Goal: Task Accomplishment & Management: Use online tool/utility

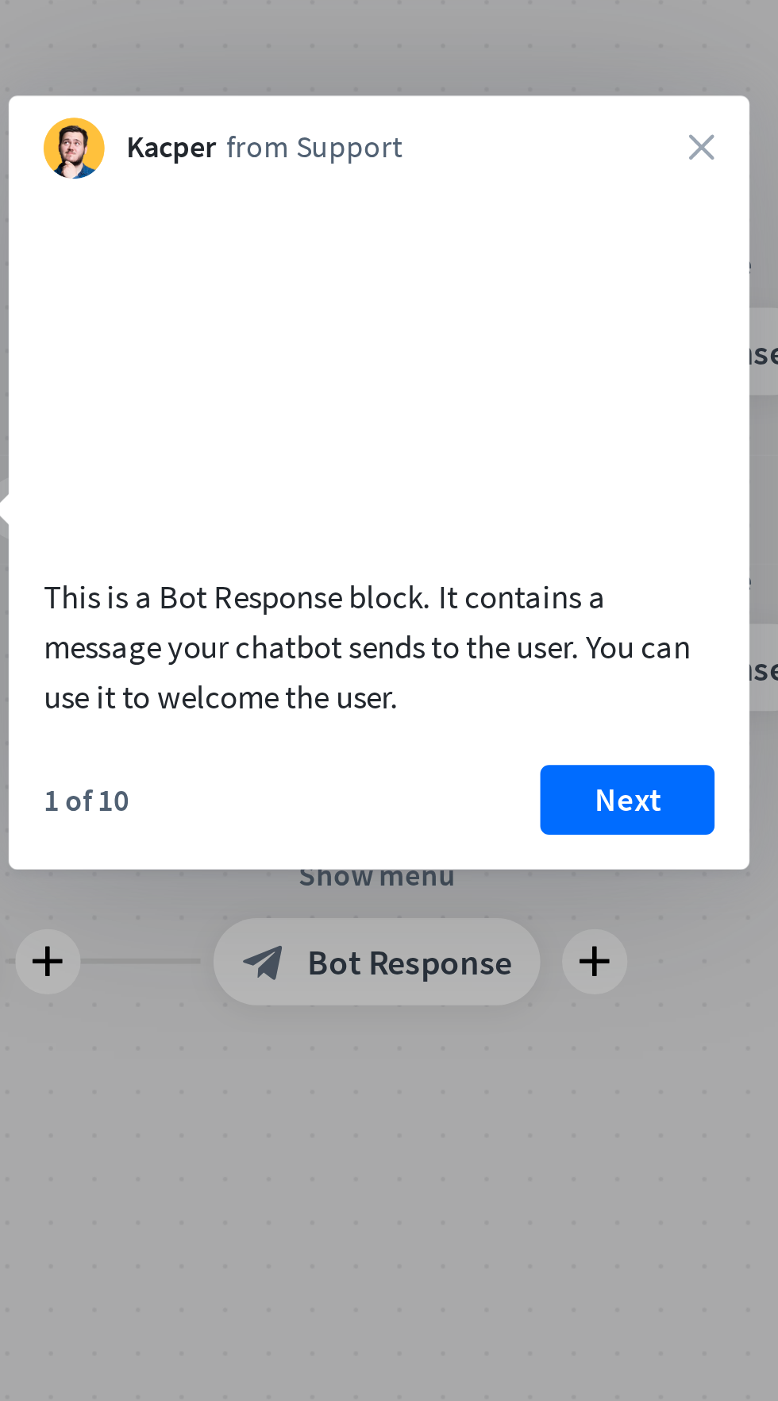
click at [585, 838] on button "Next" at bounding box center [588, 824] width 64 height 25
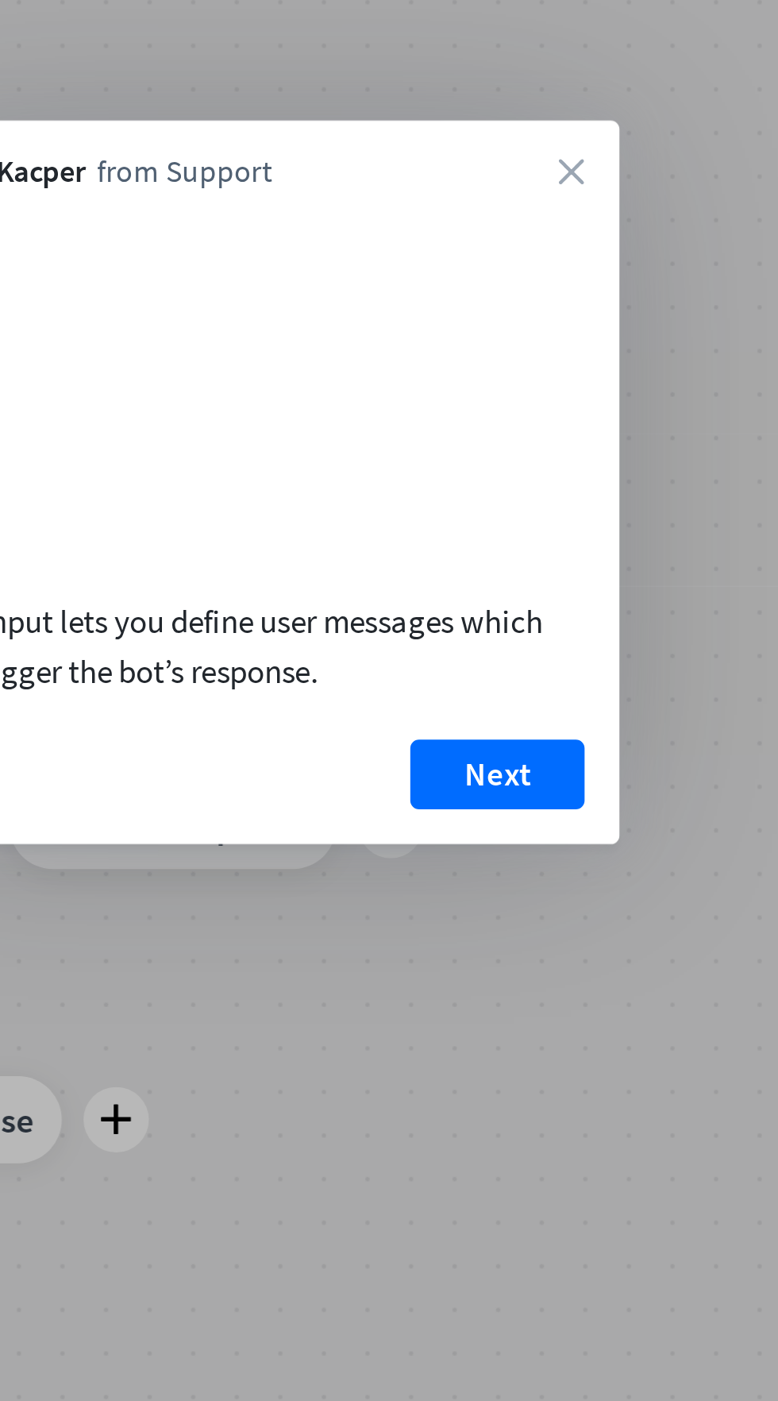
click at [560, 828] on button "Next" at bounding box center [552, 815] width 64 height 25
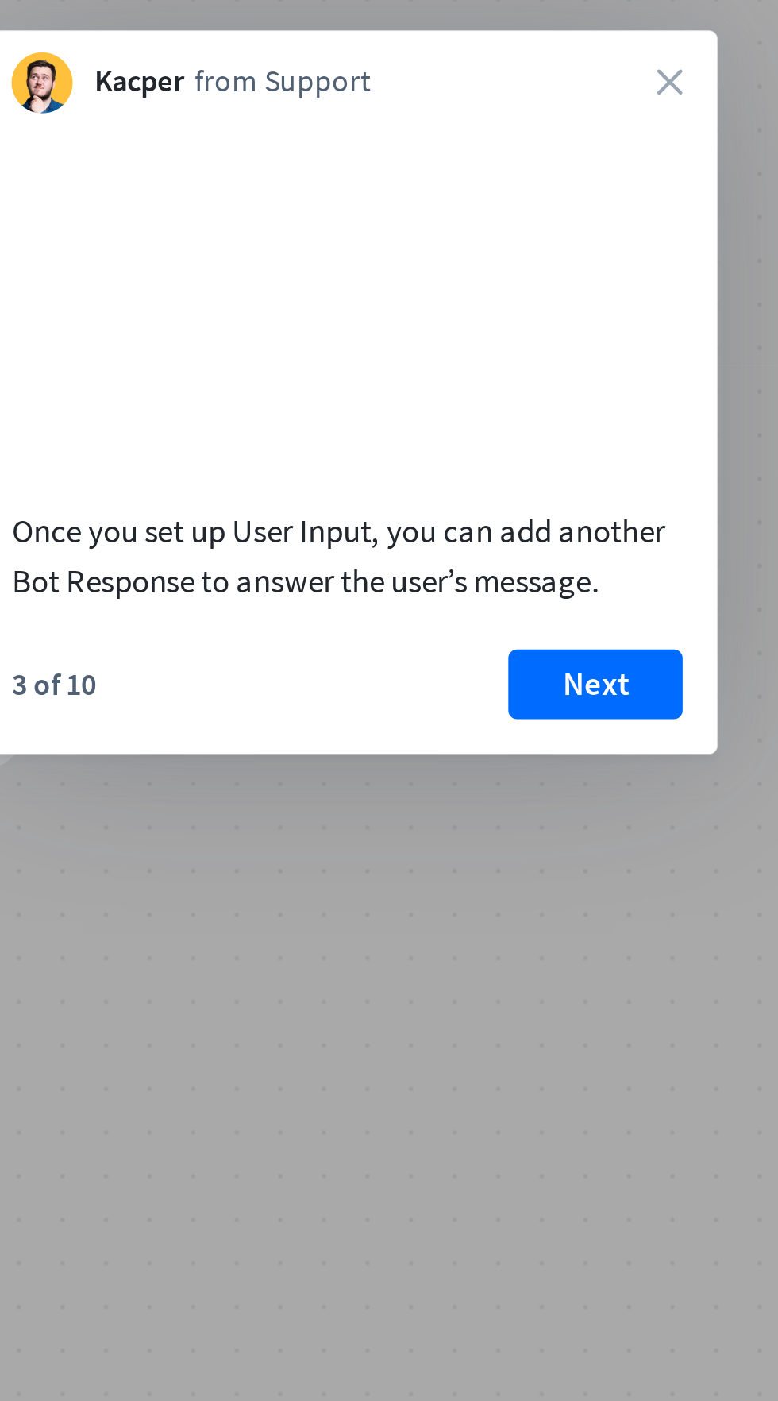
click at [468, 698] on video at bounding box center [497, 676] width 245 height 122
click at [562, 738] on video at bounding box center [497, 676] width 245 height 122
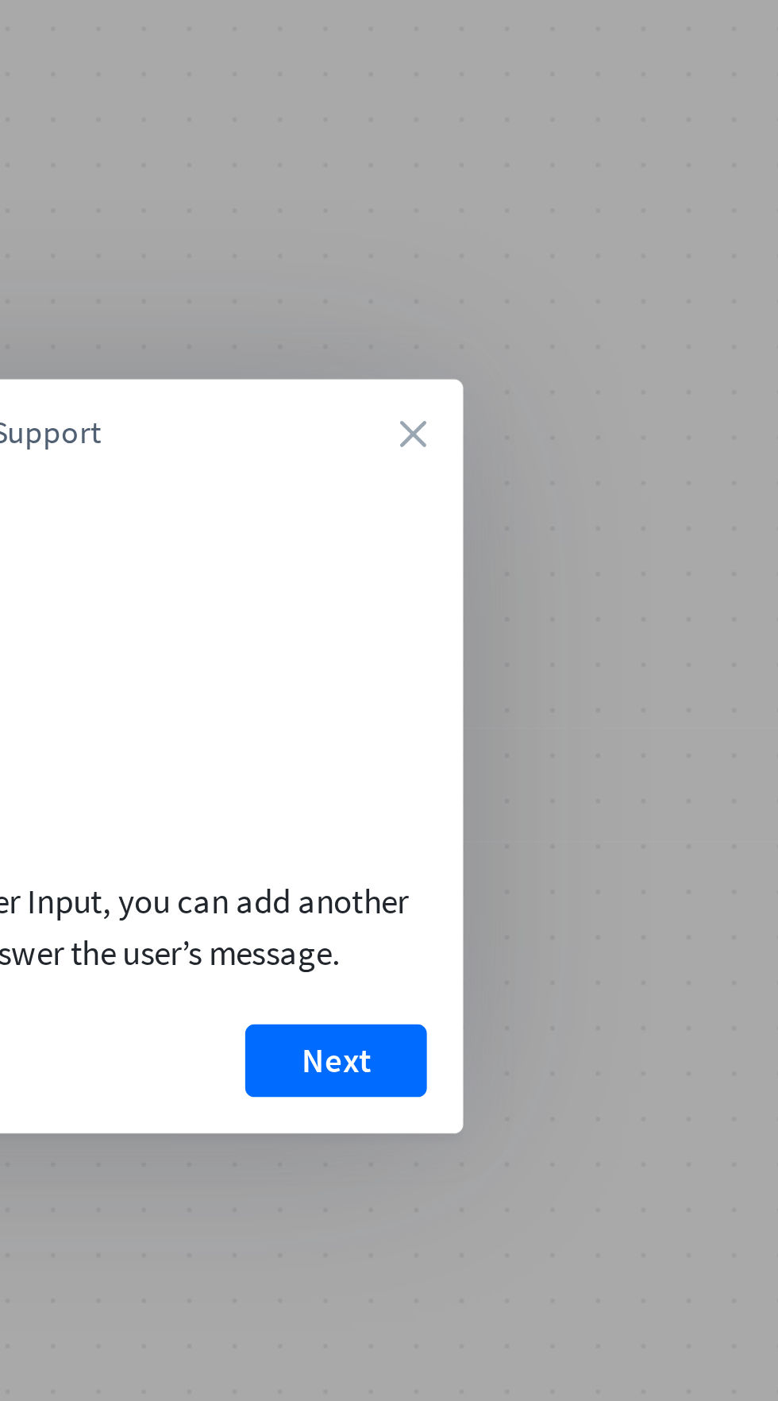
click at [617, 596] on icon "close" at bounding box center [615, 597] width 10 height 10
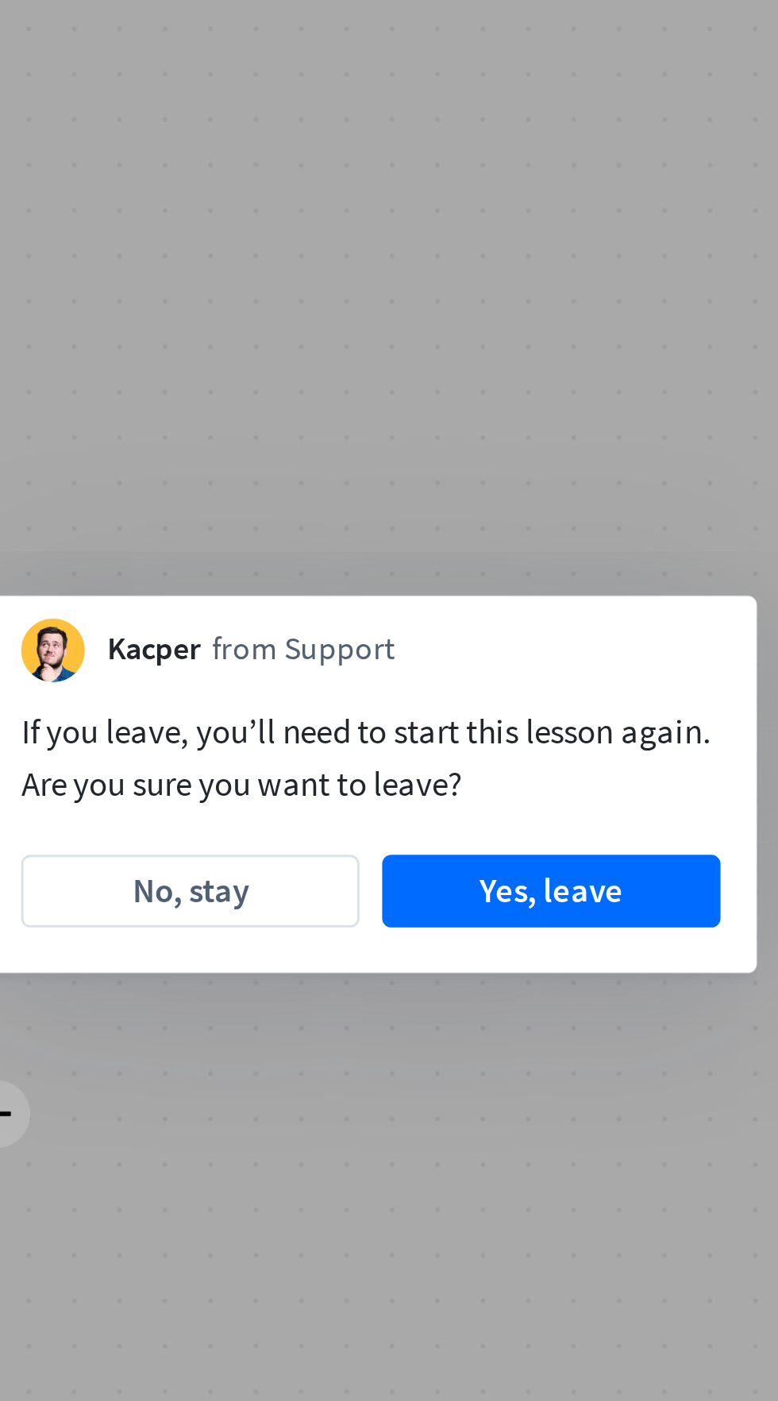
click at [575, 754] on button "Yes, leave" at bounding box center [560, 756] width 118 height 25
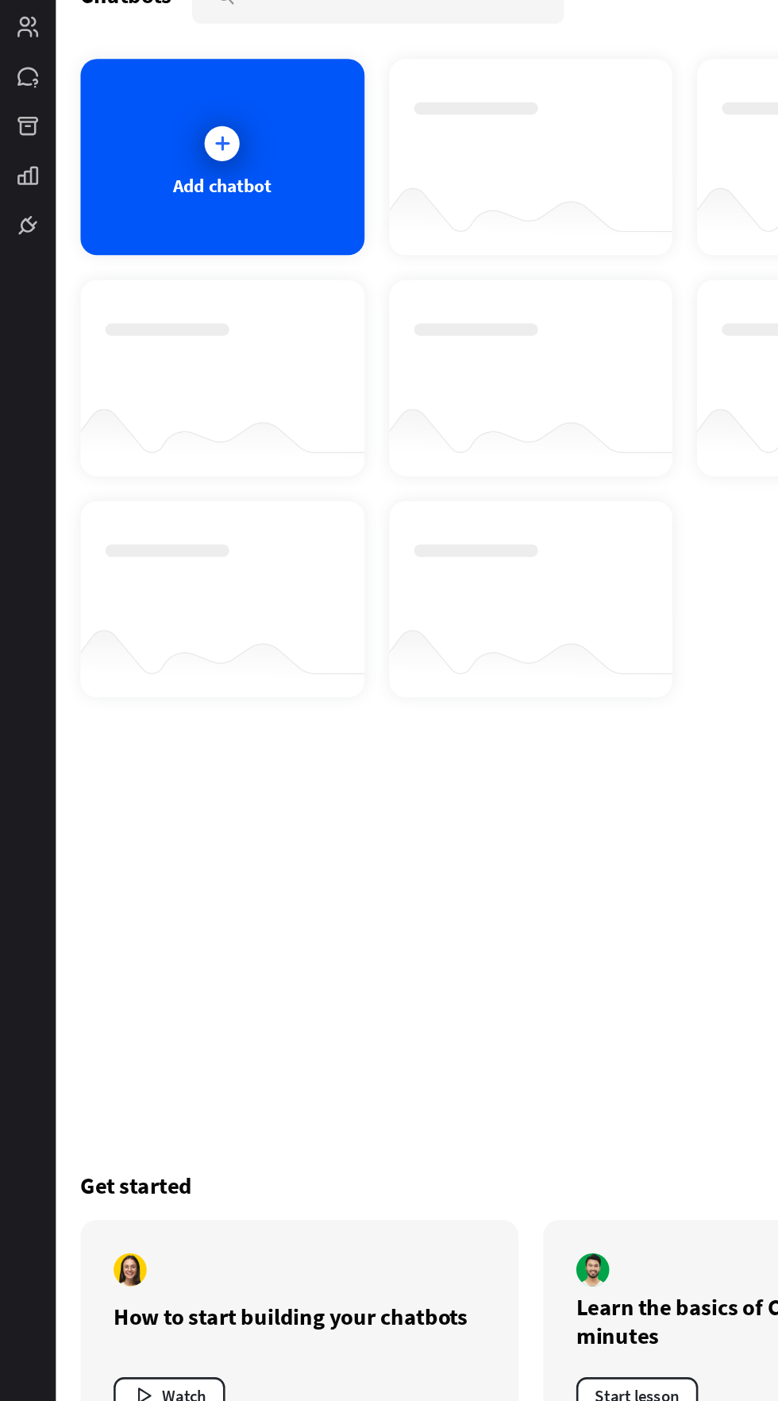
click at [156, 213] on div "Add chatbot" at bounding box center [171, 207] width 218 height 151
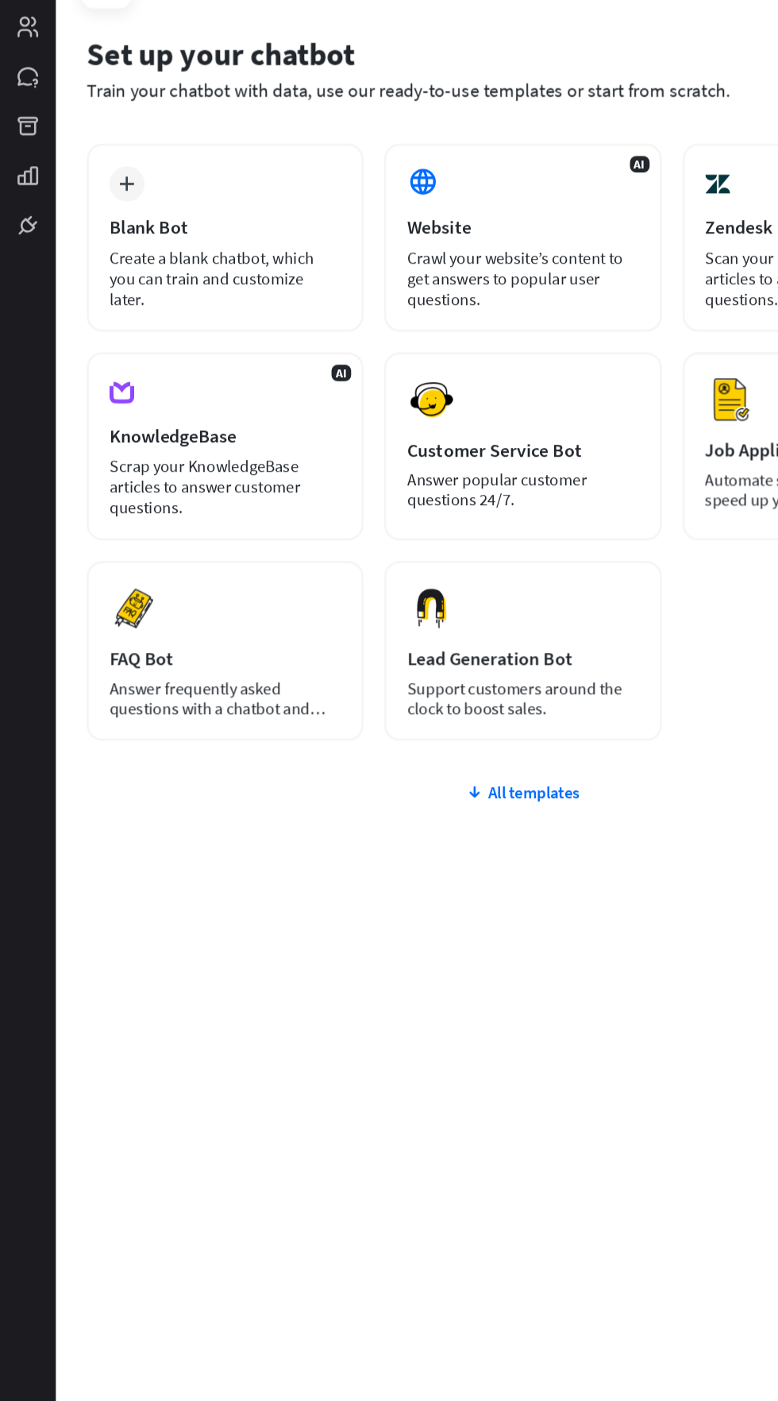
click at [116, 584] on div "FAQ Bot" at bounding box center [173, 593] width 178 height 18
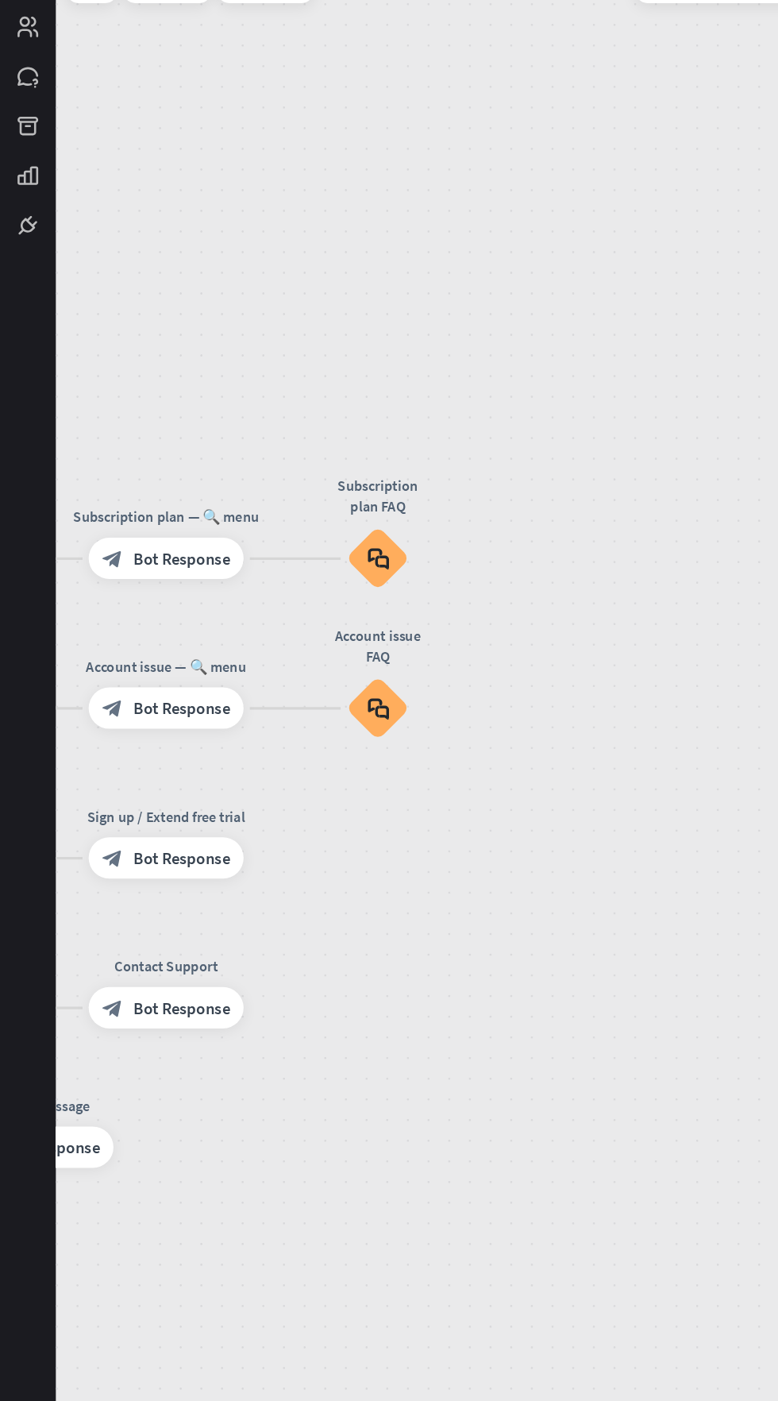
click at [298, 635] on icon "block_faq" at bounding box center [290, 631] width 17 height 17
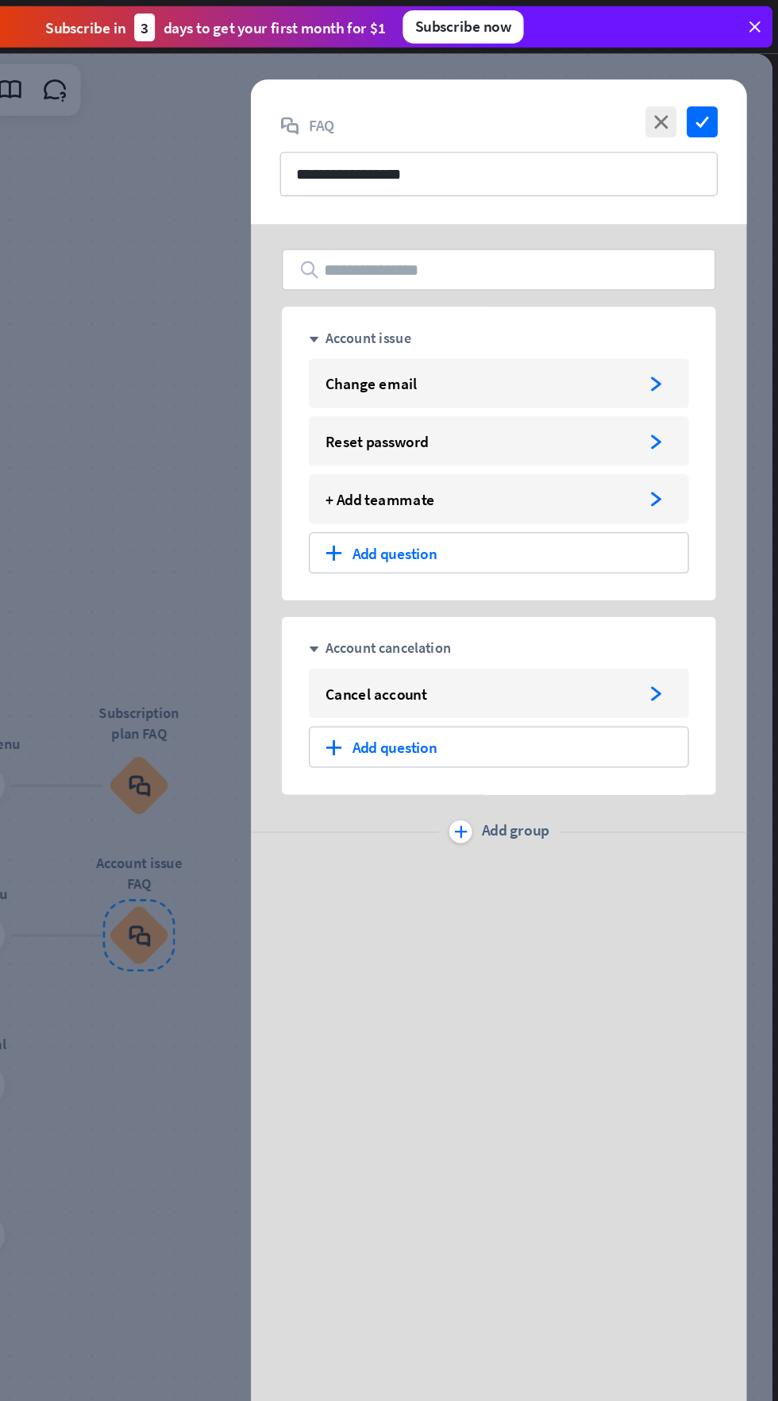
click at [681, 532] on icon "arrowhead_right" at bounding box center [684, 533] width 12 height 12
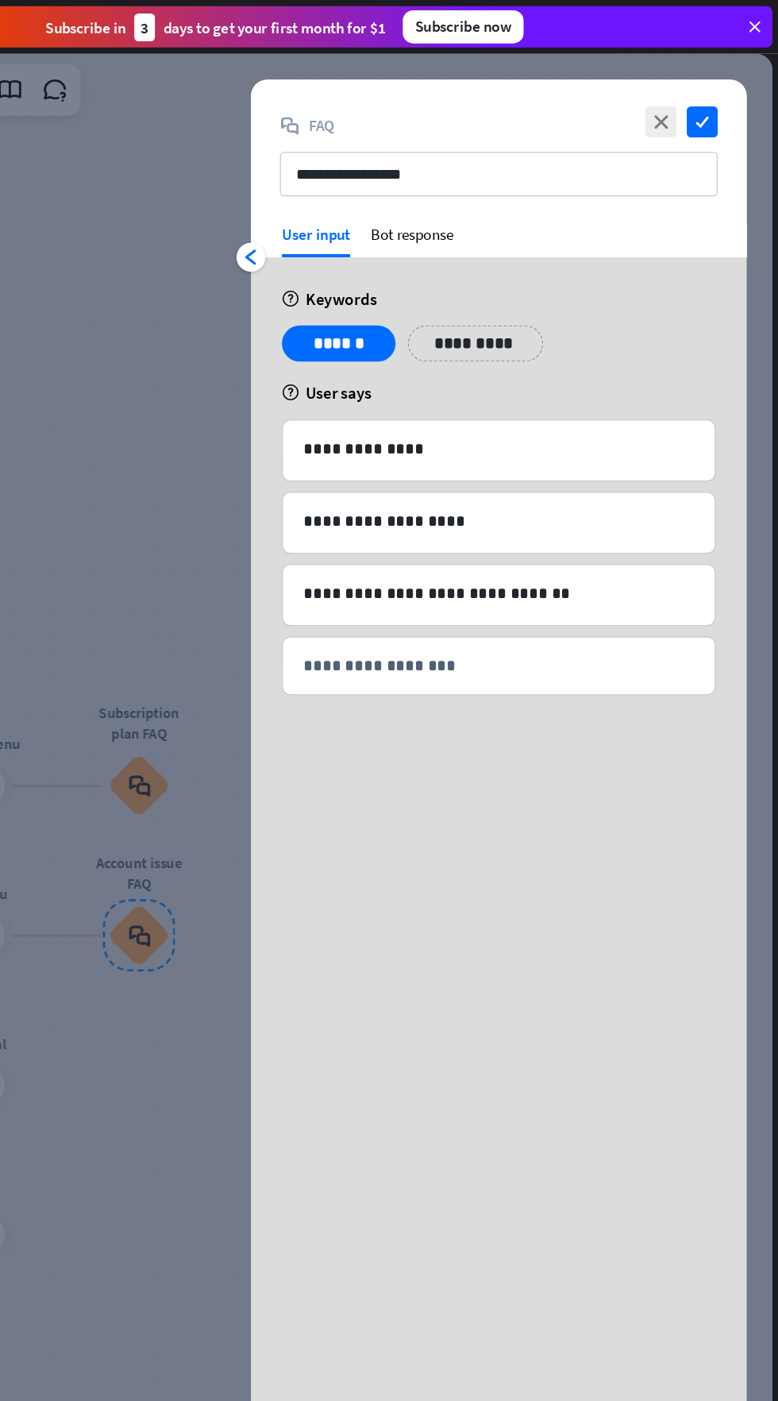
click at [516, 183] on div "Bot response" at bounding box center [497, 184] width 64 height 25
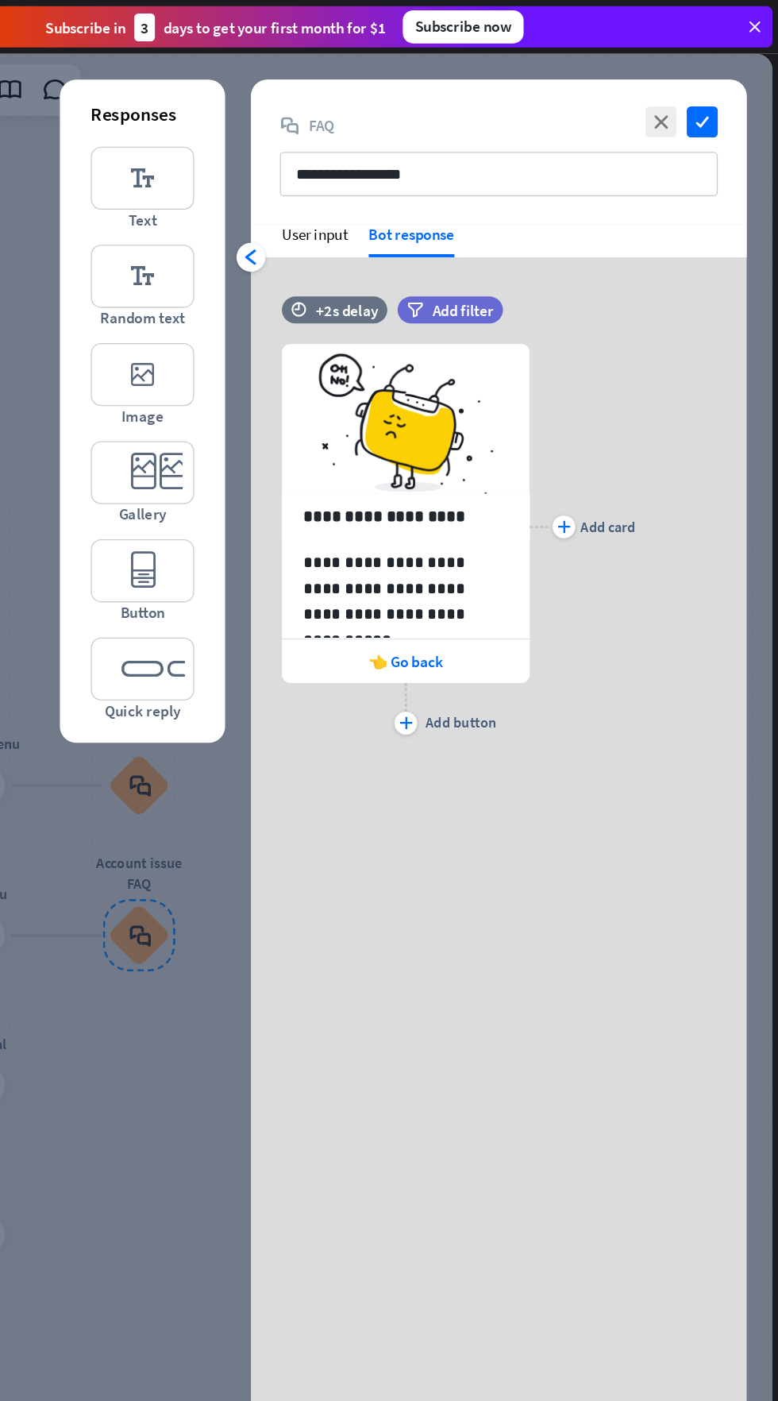
click at [515, 428] on p "**********" at bounding box center [491, 452] width 157 height 60
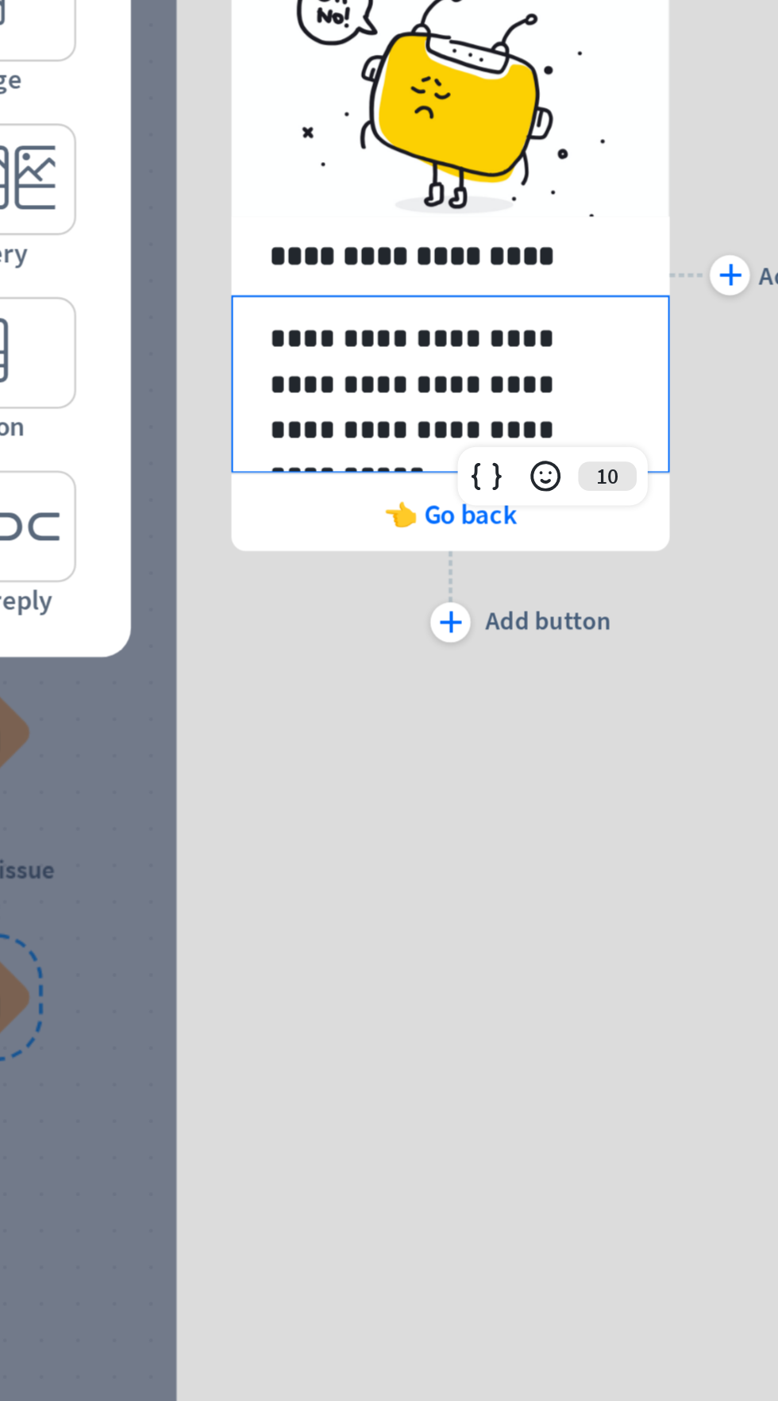
click at [423, 540] on div "plus Add button" at bounding box center [491, 545] width 191 height 40
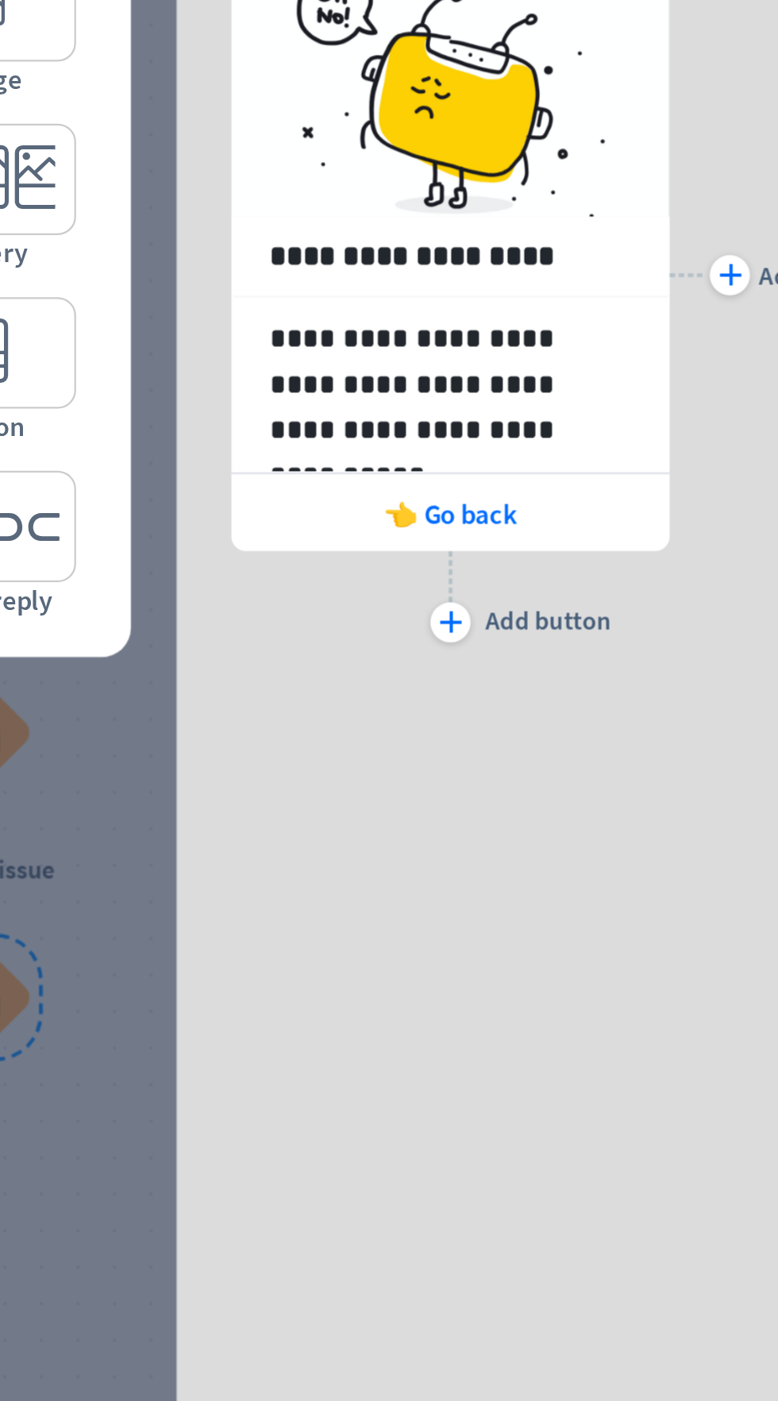
click at [504, 514] on span "👈 Go back" at bounding box center [492, 508] width 58 height 15
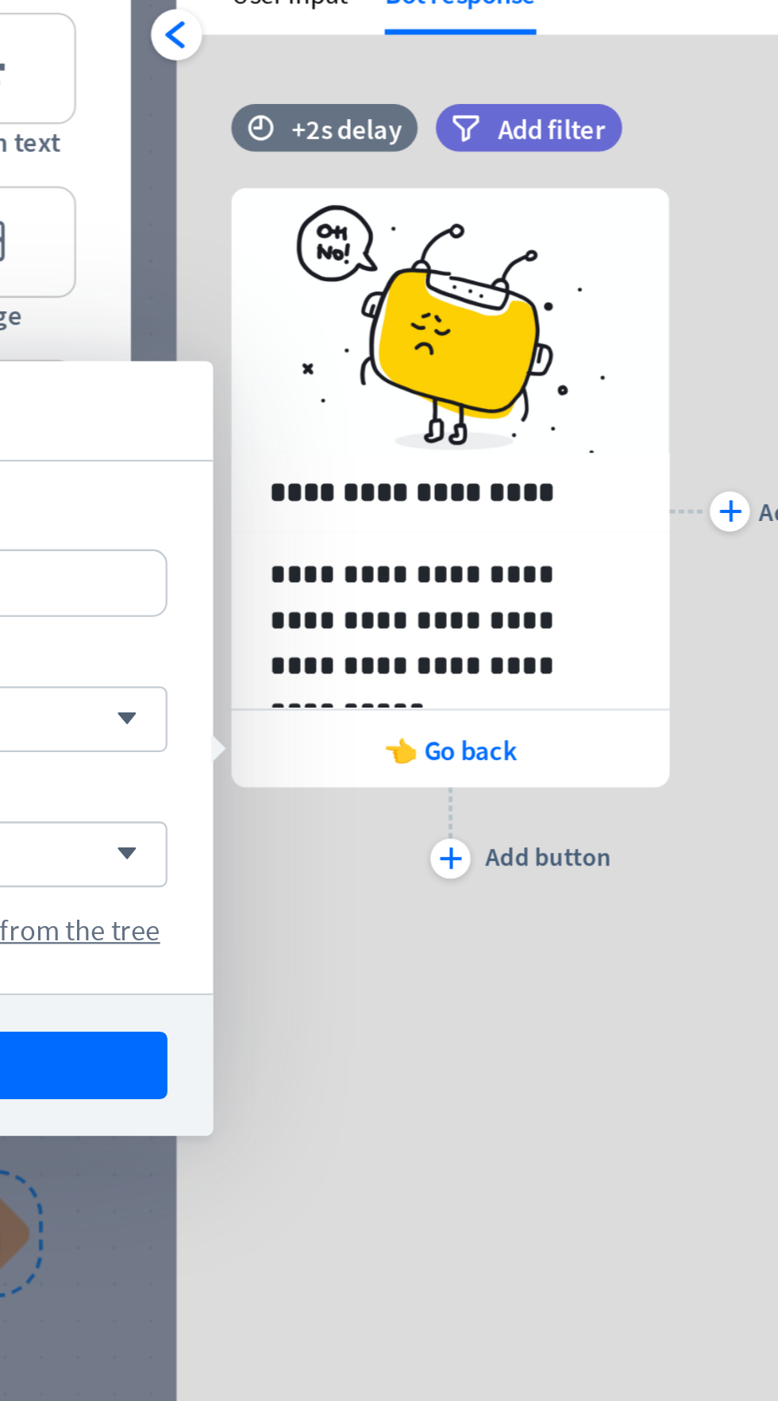
click at [589, 491] on icon at bounding box center [587, 491] width 15 height 14
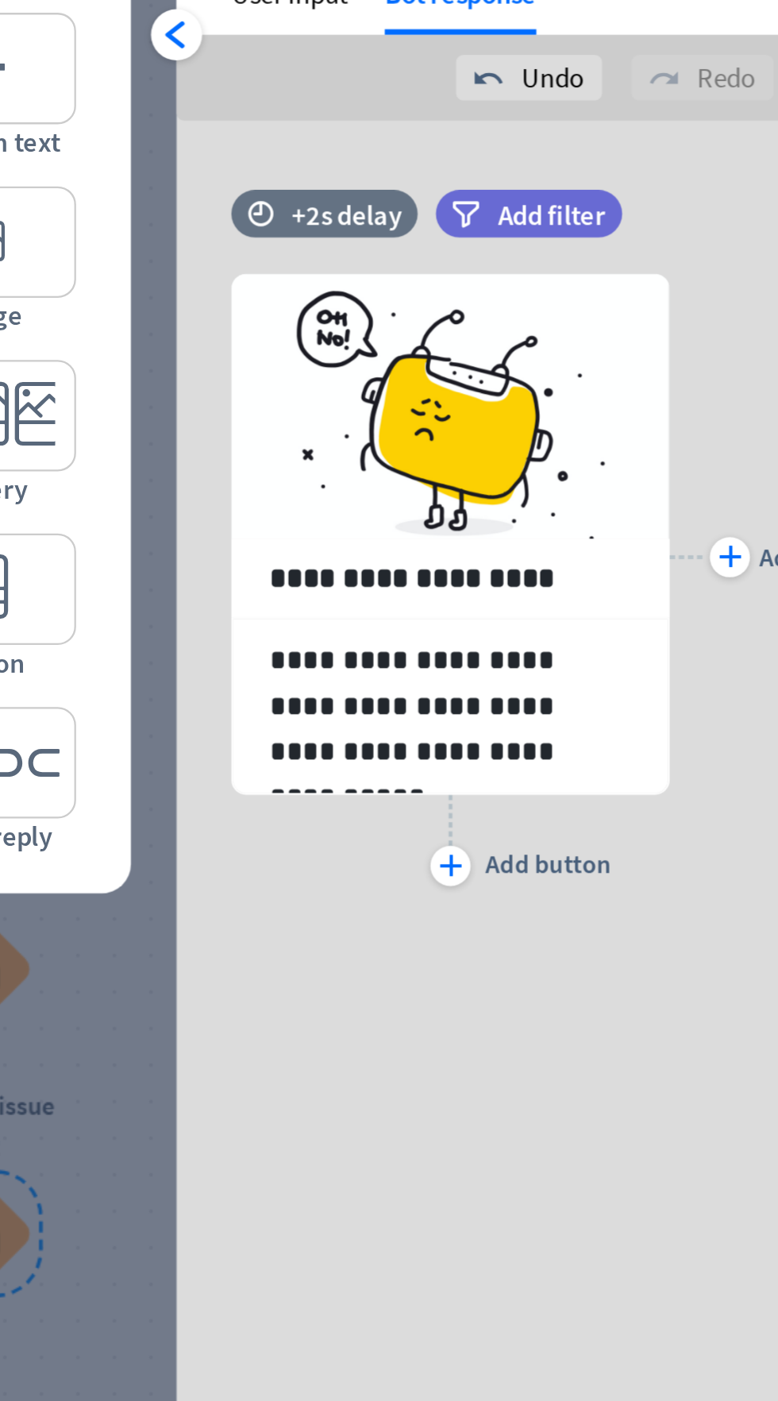
click at [364, 196] on div "arrowhead_left" at bounding box center [372, 198] width 22 height 22
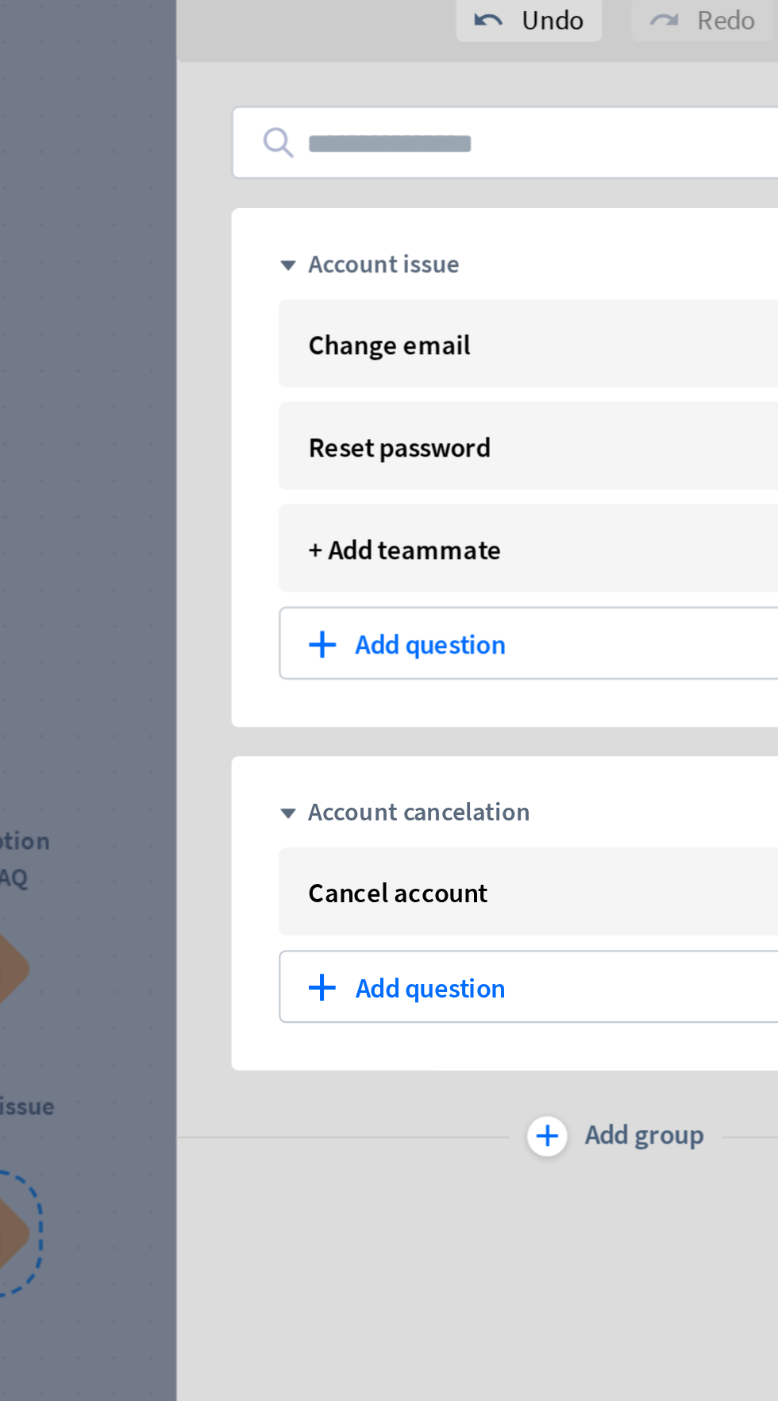
click at [366, 198] on div at bounding box center [408, 718] width 731 height 1355
